Goal: Task Accomplishment & Management: Manage account settings

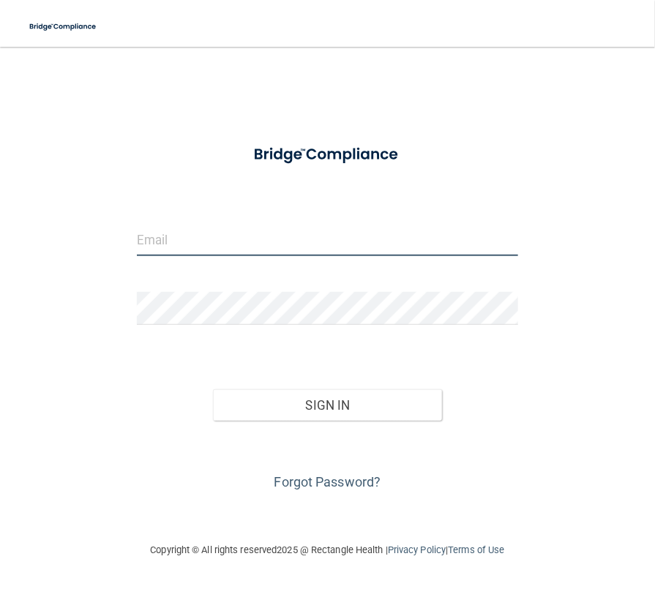
click at [247, 243] on input "email" at bounding box center [328, 239] width 382 height 33
click at [152, 239] on input "email" at bounding box center [328, 239] width 382 height 33
type input "[PERSON_NAME][EMAIL_ADDRESS][PERSON_NAME][DOMAIN_NAME]"
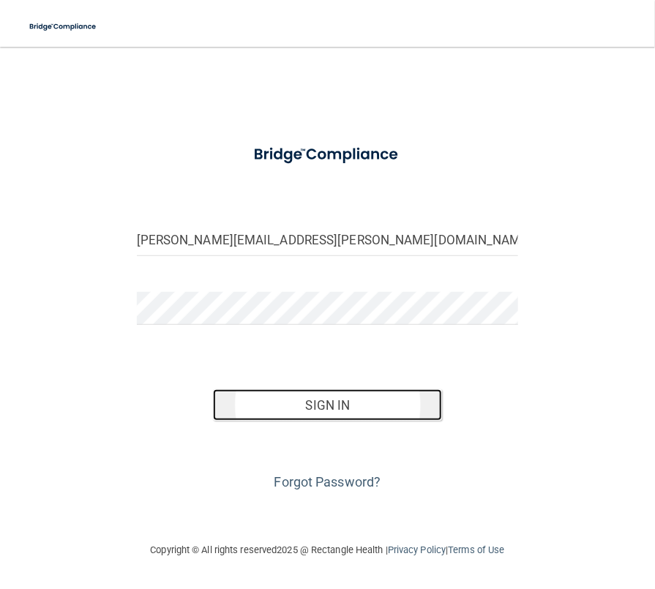
click at [397, 399] on button "Sign In" at bounding box center [327, 405] width 229 height 32
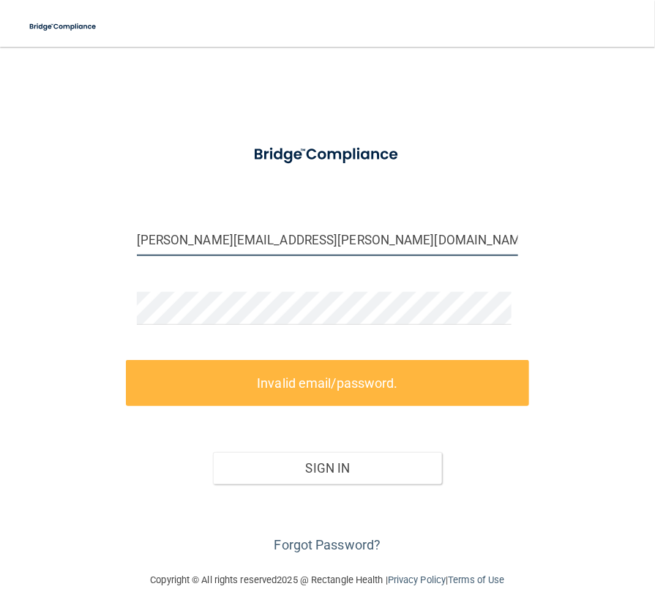
click at [328, 242] on input "[PERSON_NAME][EMAIL_ADDRESS][PERSON_NAME][DOMAIN_NAME]" at bounding box center [328, 239] width 382 height 33
drag, startPoint x: 290, startPoint y: 244, endPoint x: -64, endPoint y: 222, distance: 354.8
click at [0, 222] on html "Toggle navigation Manage My Enterprise Manage My Location [PERSON_NAME][EMAIL_A…" at bounding box center [327, 294] width 655 height 589
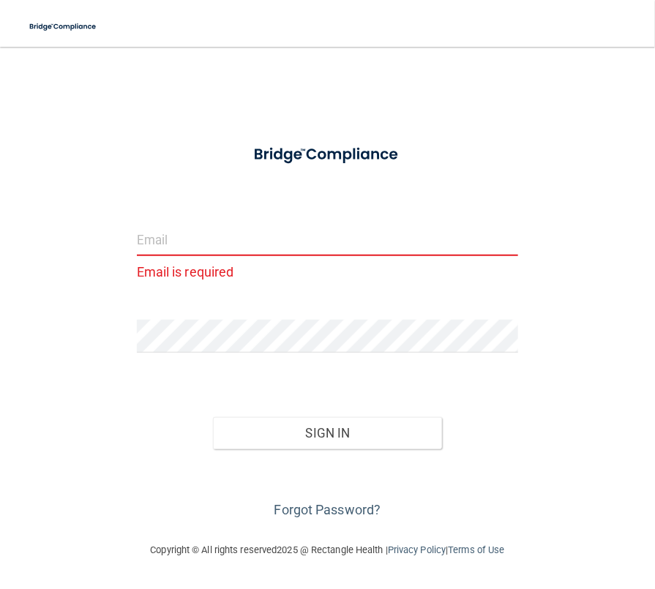
click at [171, 239] on input "email" at bounding box center [328, 239] width 382 height 33
click at [403, 203] on form "Email is required Invalid email/password. You don't have permission to access t…" at bounding box center [328, 328] width 382 height 387
